Goal: Task Accomplishment & Management: Manage account settings

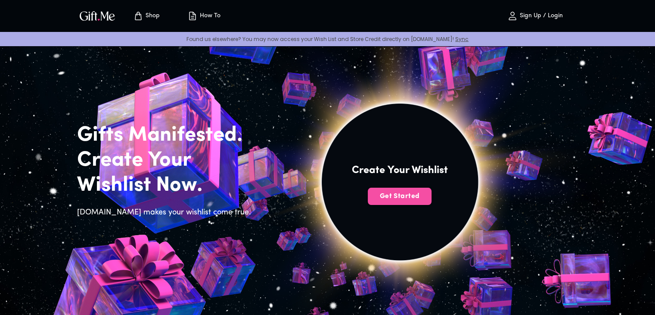
click at [413, 196] on span "Get Started" at bounding box center [400, 195] width 64 height 9
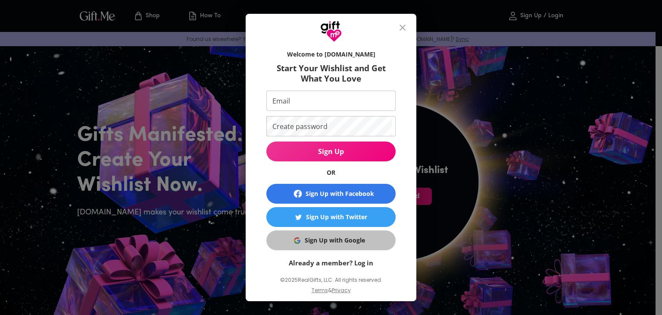
click at [314, 243] on div "Sign Up with Google" at bounding box center [335, 239] width 60 height 9
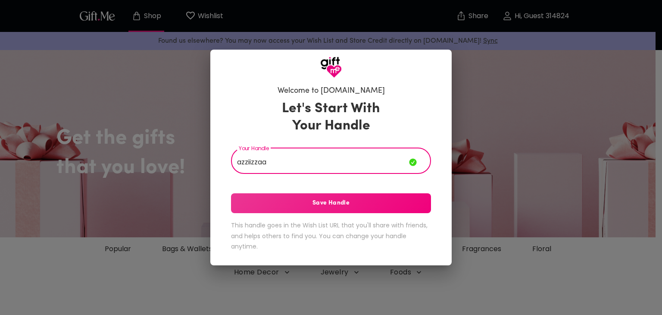
type input "azziizzaa"
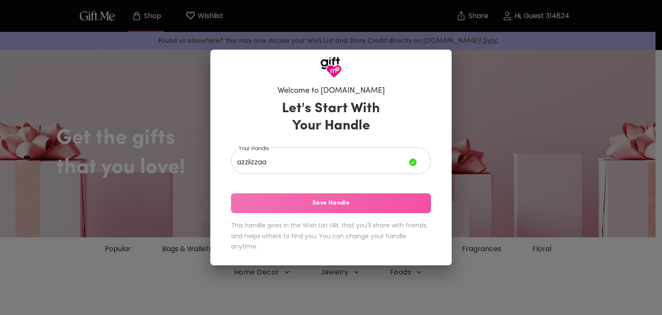
click at [300, 199] on span "Save Handle" at bounding box center [331, 202] width 200 height 9
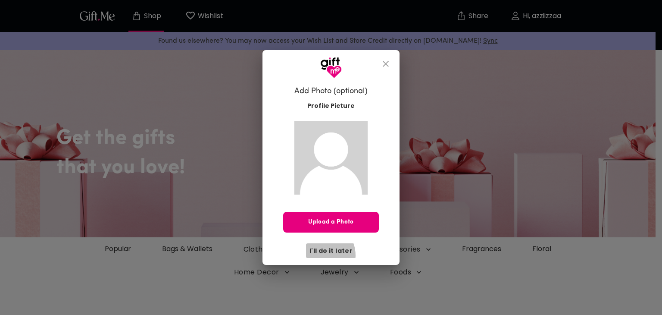
click at [321, 255] on span "I'll do it later" at bounding box center [330, 250] width 43 height 9
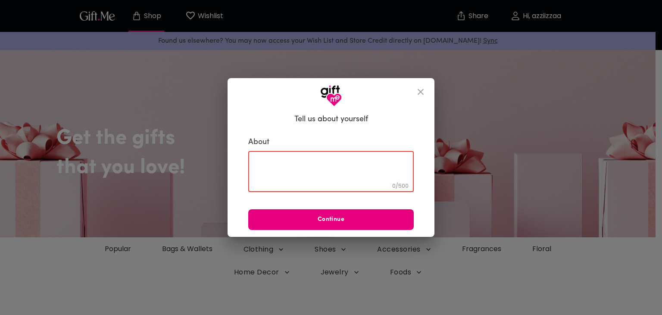
click at [307, 173] on textarea at bounding box center [330, 171] width 153 height 25
type textarea "blabla"
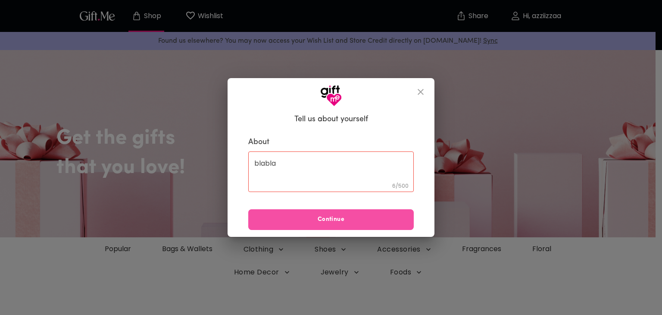
click at [271, 219] on span "Continue" at bounding box center [330, 219] width 165 height 9
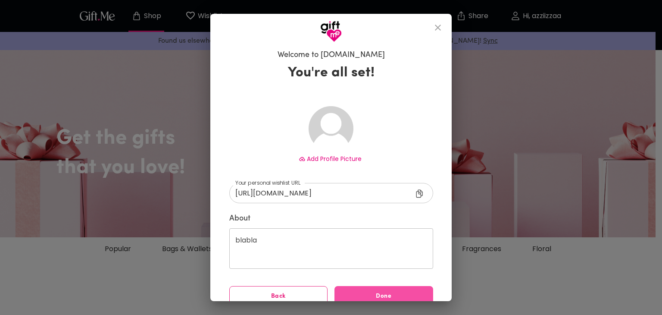
click at [356, 293] on span "Done" at bounding box center [383, 295] width 99 height 9
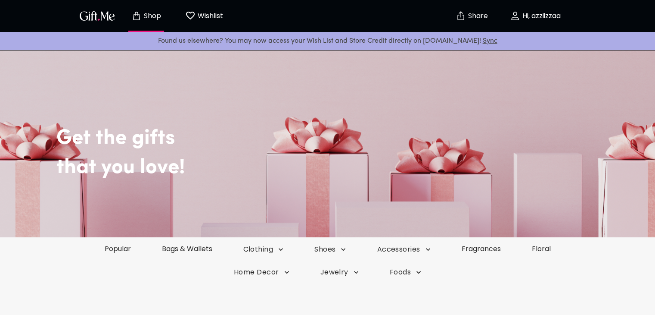
click at [109, 17] on img "button" at bounding box center [97, 15] width 39 height 12
click at [527, 18] on p "Hi, azziizzaa" at bounding box center [540, 15] width 41 height 7
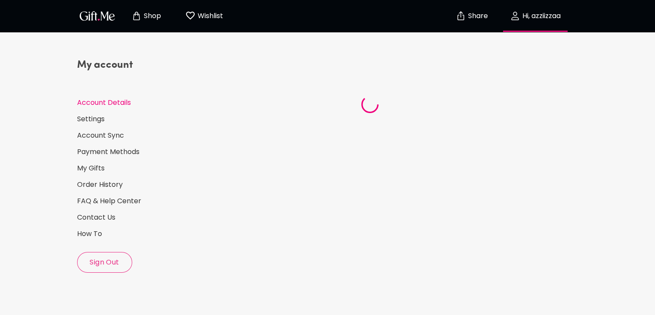
select select "US"
